Goal: Find specific page/section

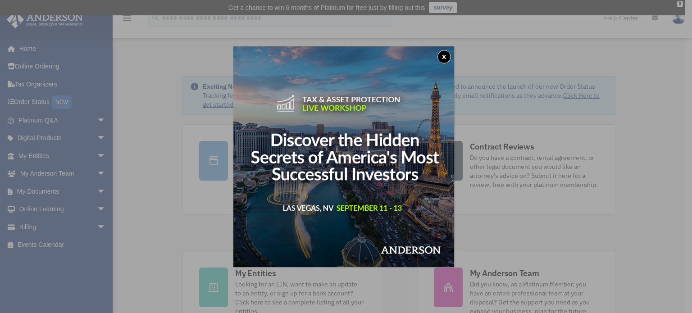
click at [445, 55] on button "x" at bounding box center [444, 57] width 14 height 14
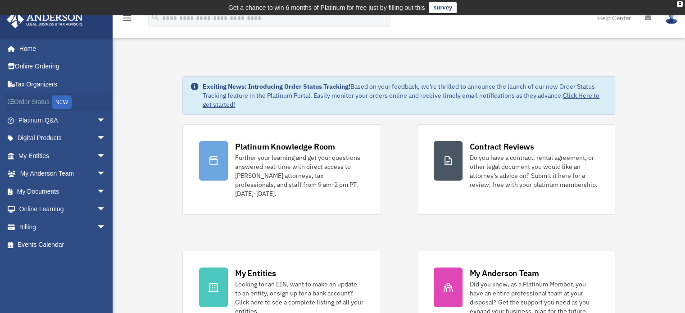
click at [61, 100] on div "NEW" at bounding box center [62, 102] width 20 height 14
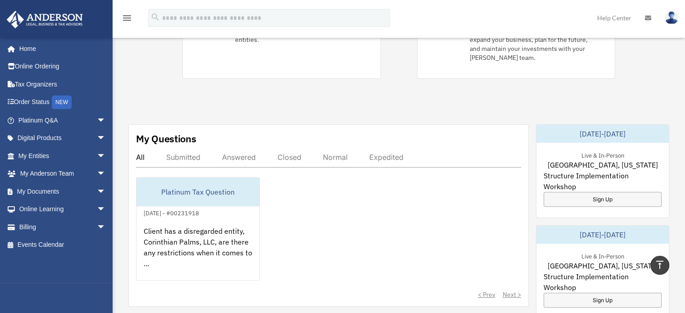
scroll to position [180, 0]
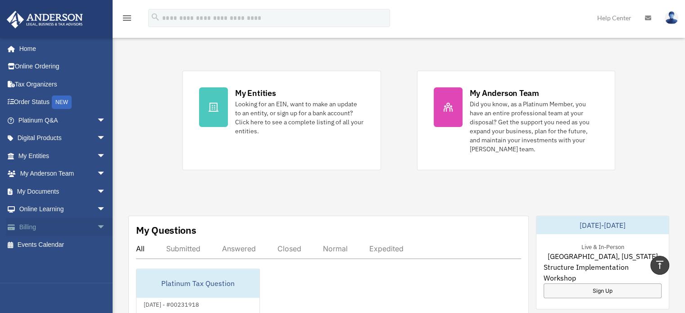
click at [30, 227] on link "Billing arrow_drop_down" at bounding box center [62, 227] width 113 height 18
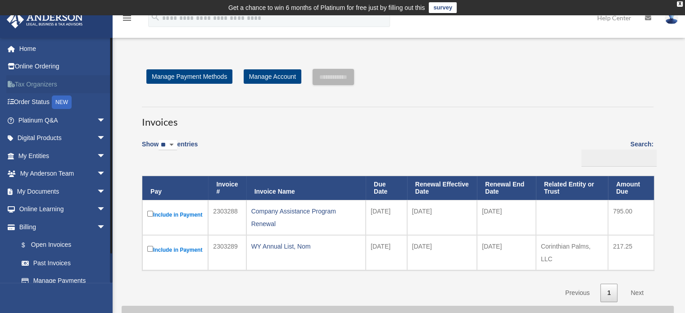
click at [27, 82] on link "Tax Organizers" at bounding box center [62, 84] width 113 height 18
click at [32, 86] on link "Tax Organizers" at bounding box center [62, 84] width 113 height 18
click at [32, 85] on link "Tax Organizers" at bounding box center [62, 84] width 113 height 18
